Goal: Navigation & Orientation: Understand site structure

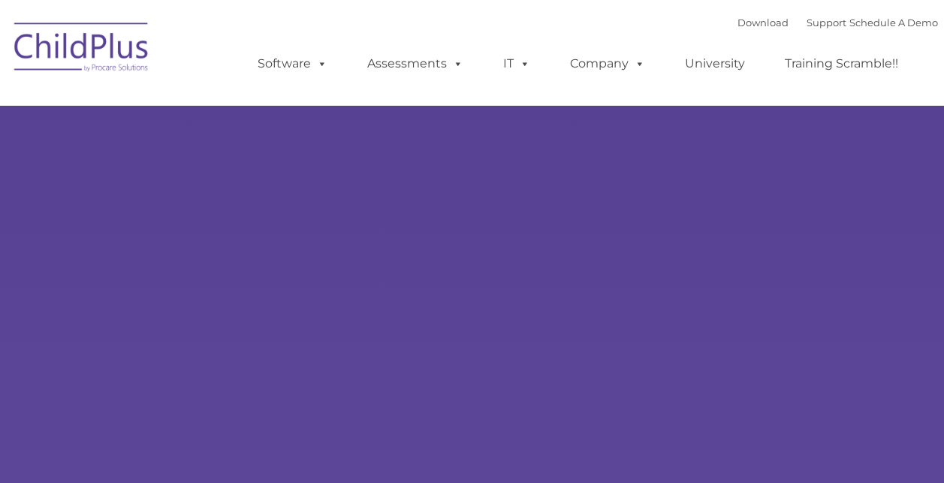
type input ""
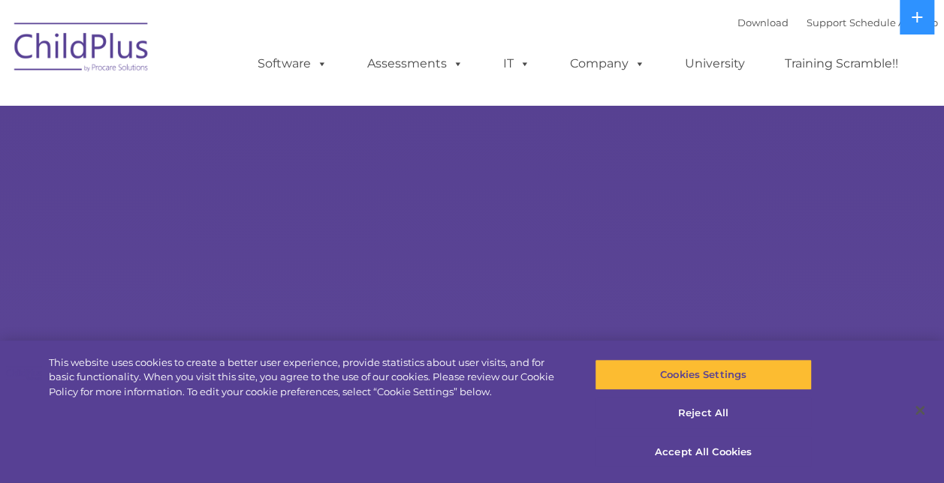
select select "MEDIUM"
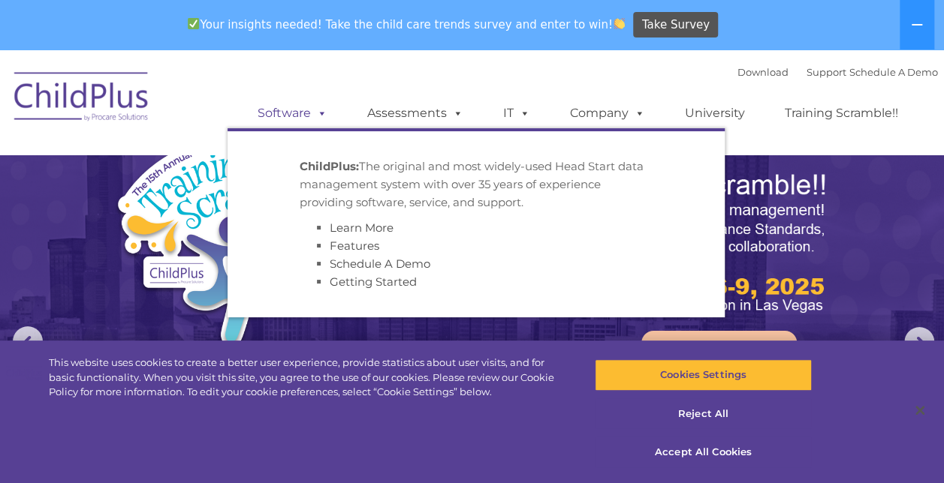
click at [270, 118] on link "Software" at bounding box center [292, 113] width 100 height 30
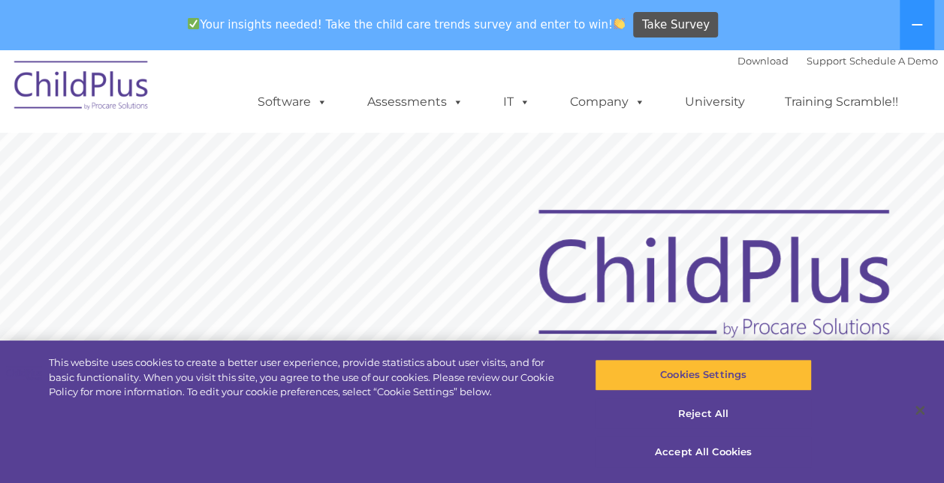
click at [104, 104] on img at bounding box center [82, 87] width 150 height 75
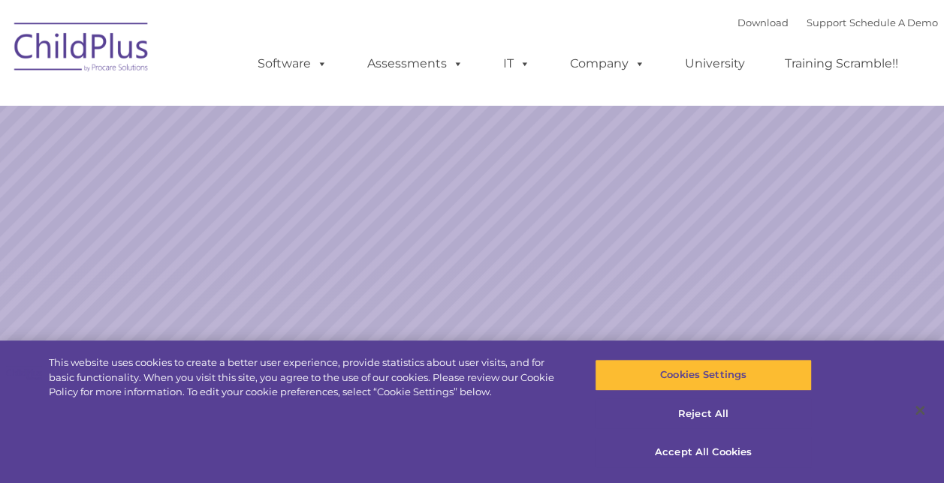
select select "MEDIUM"
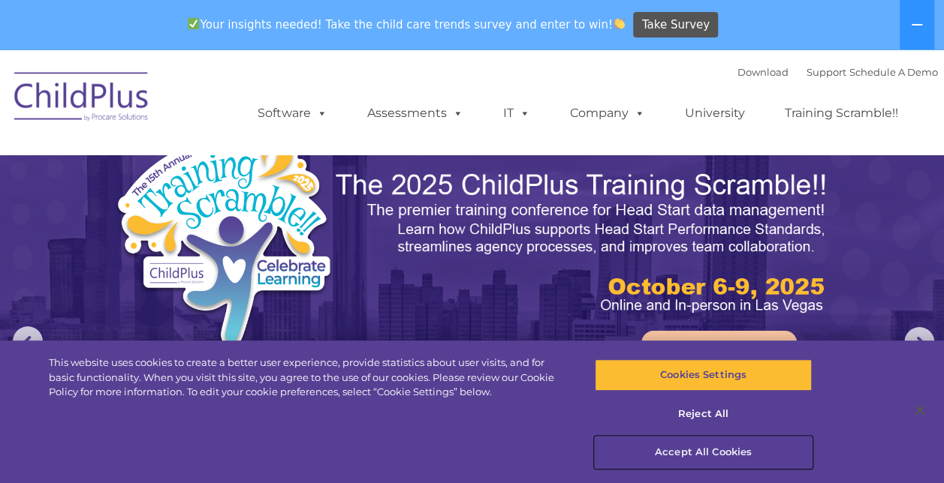
click at [734, 457] on button "Accept All Cookies" at bounding box center [703, 453] width 217 height 32
